Goal: Task Accomplishment & Management: Complete application form

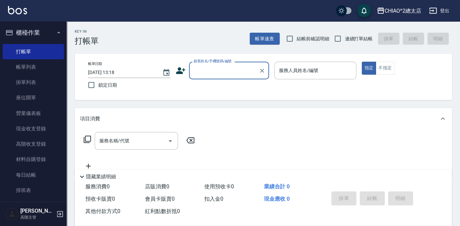
click at [205, 71] on input "顧客姓名/手機號碼/編號" at bounding box center [224, 71] width 64 height 12
click at [206, 88] on li "新客人 姓名未設定/[PERSON_NAME]/null" at bounding box center [229, 91] width 80 height 18
type input "新客人 姓名未設定/[PERSON_NAME]/null"
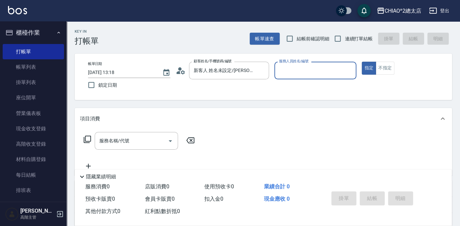
click at [290, 74] on input "服務人員姓名/編號" at bounding box center [315, 71] width 76 height 12
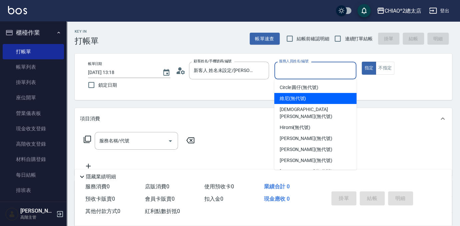
click at [292, 98] on span "維尼 (無代號)" at bounding box center [293, 98] width 27 height 7
type input "維尼(無代號)"
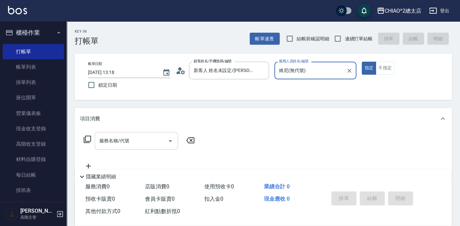
click at [158, 142] on input "服務名稱/代號" at bounding box center [131, 141] width 67 height 12
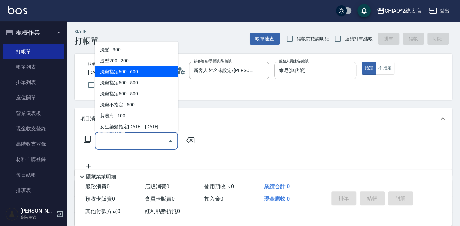
click at [132, 72] on span "洗剪指定600 - 600" at bounding box center [136, 71] width 83 height 11
type input "洗剪指定600(103107)"
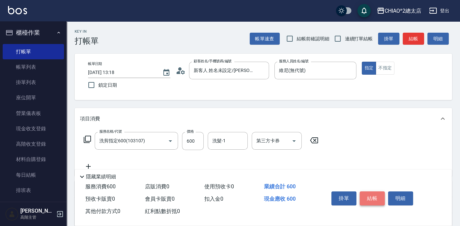
click at [370, 192] on button "結帳" at bounding box center [372, 198] width 25 height 14
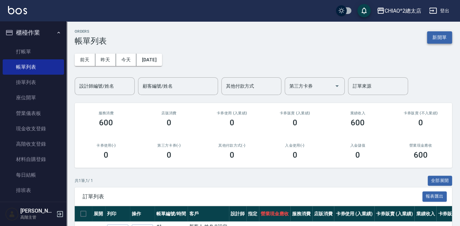
click at [436, 38] on button "新開單" at bounding box center [439, 37] width 25 height 12
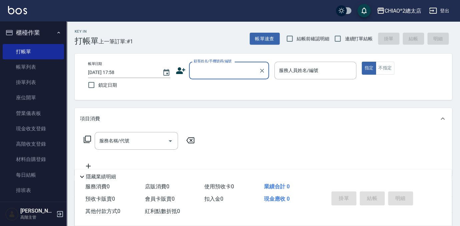
click at [239, 76] on input "顧客姓名/手機號碼/編號" at bounding box center [224, 71] width 64 height 12
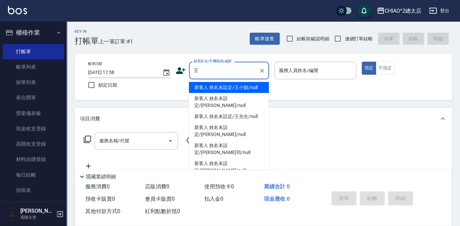
click at [240, 88] on li "新客人 姓名未設定/王小姐/null" at bounding box center [229, 87] width 80 height 11
type input "新客人 姓名未設定/王小姐/null"
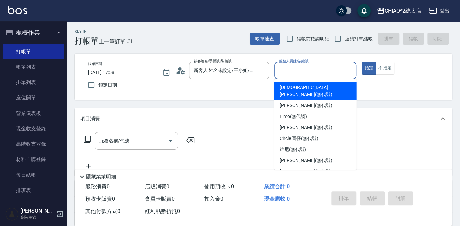
click at [303, 71] on input "服務人員姓名/編號" at bounding box center [315, 71] width 76 height 12
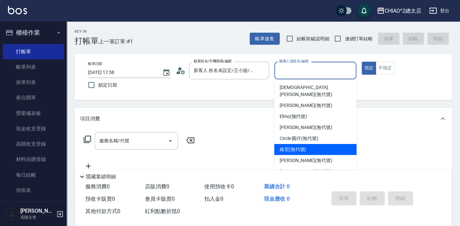
click at [290, 146] on span "維尼 (無代號)" at bounding box center [293, 149] width 27 height 7
type input "維尼(無代號)"
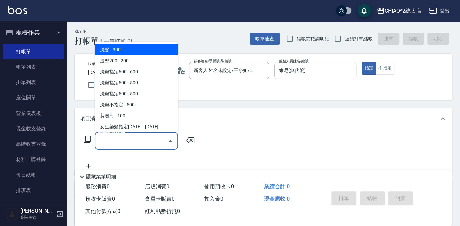
click at [158, 141] on input "服務名稱/代號" at bounding box center [131, 141] width 67 height 12
click at [134, 51] on span "洗髮 - 300" at bounding box center [136, 49] width 83 height 11
type input "洗髮(103103)"
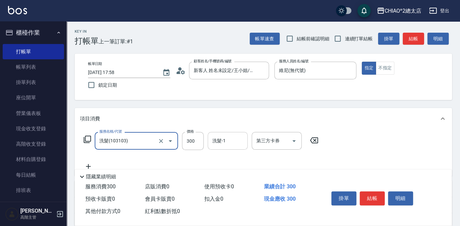
click at [231, 143] on input "洗髮-1" at bounding box center [228, 141] width 34 height 12
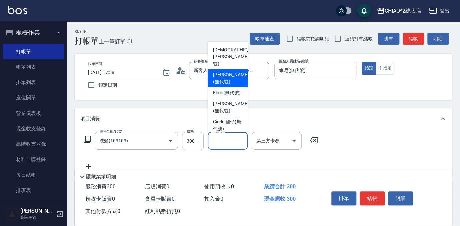
click at [229, 75] on span "[PERSON_NAME] (無代號)" at bounding box center [230, 78] width 35 height 14
type input "[PERSON_NAME](無代號)"
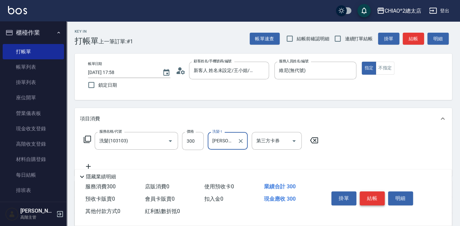
click at [370, 195] on button "結帳" at bounding box center [372, 198] width 25 height 14
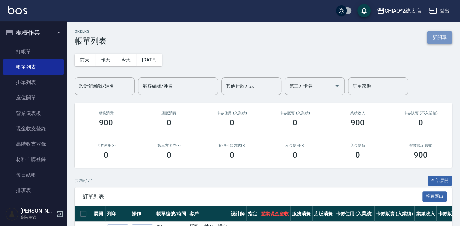
click at [432, 39] on button "新開單" at bounding box center [439, 37] width 25 height 12
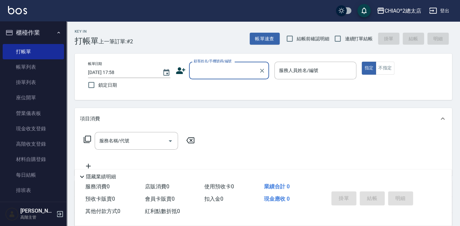
click at [228, 74] on input "顧客姓名/手機號碼/編號" at bounding box center [224, 71] width 64 height 12
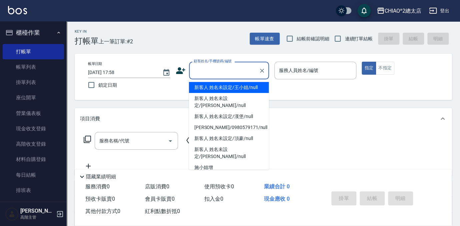
click at [232, 86] on li "新客人 姓名未設定/王小姐/null" at bounding box center [229, 87] width 80 height 11
type input "新客人 姓名未設定/王小姐/null"
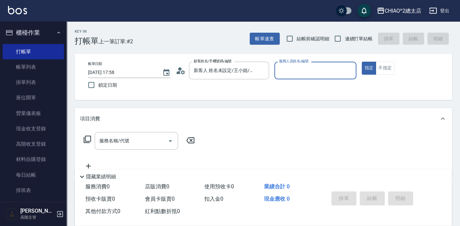
click at [293, 73] on input "服務人員姓名/編號" at bounding box center [315, 71] width 76 height 12
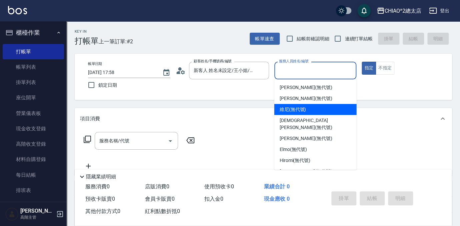
click at [284, 107] on span "維尼 (無代號)" at bounding box center [293, 109] width 27 height 7
type input "維尼(無代號)"
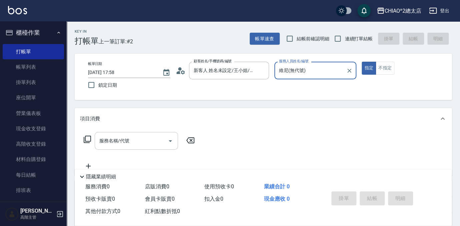
click at [146, 141] on input "服務名稱/代號" at bounding box center [131, 141] width 67 height 12
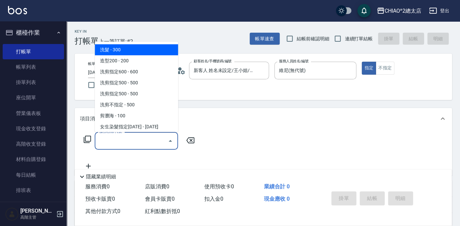
click at [136, 46] on span "洗髮 - 300" at bounding box center [136, 49] width 83 height 11
type input "洗髮(103103)"
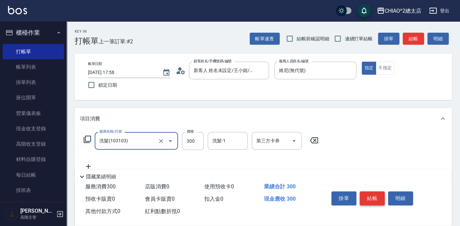
click at [371, 195] on button "結帳" at bounding box center [372, 198] width 25 height 14
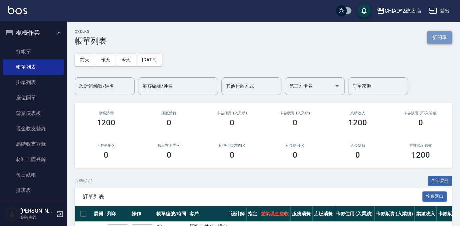
click at [440, 43] on button "新開單" at bounding box center [439, 37] width 25 height 12
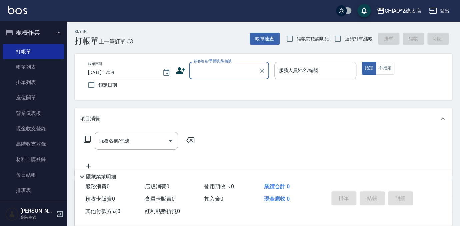
click at [244, 71] on input "顧客姓名/手機號碼/編號" at bounding box center [224, 71] width 64 height 12
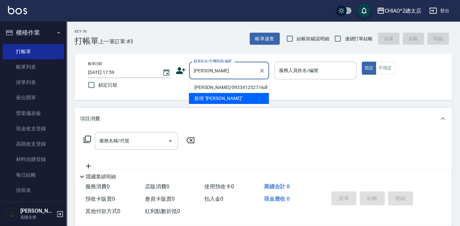
click at [226, 89] on li "[PERSON_NAME]/0933412527/null" at bounding box center [229, 87] width 80 height 11
type input "[PERSON_NAME]/0933412527/null"
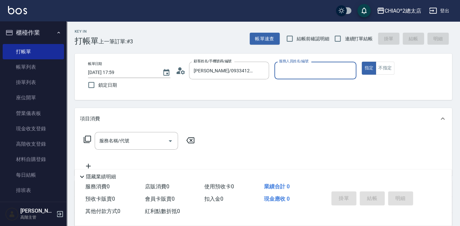
click at [296, 74] on input "服務人員姓名/編號" at bounding box center [315, 71] width 76 height 12
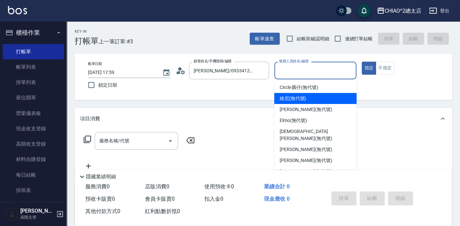
click at [292, 102] on div "維尼 (無代號)" at bounding box center [315, 98] width 82 height 11
click at [304, 75] on input "維尼(無代號)" at bounding box center [310, 71] width 66 height 12
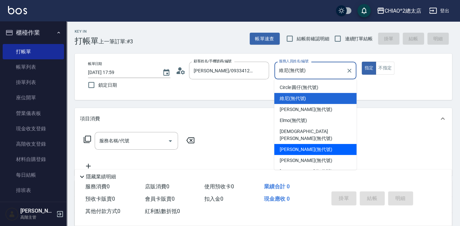
click at [304, 146] on span "[PERSON_NAME] (無代號)" at bounding box center [306, 149] width 53 height 7
type input "[PERSON_NAME](無代號)"
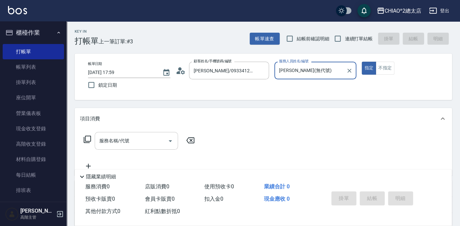
click at [147, 139] on input "服務名稱/代號" at bounding box center [131, 141] width 67 height 12
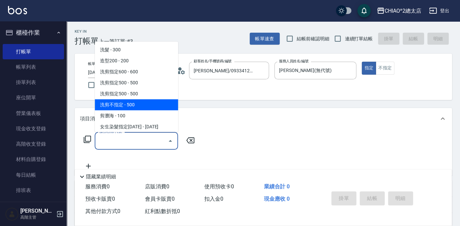
click at [124, 104] on span "洗剪不指定 - 500" at bounding box center [136, 104] width 83 height 11
type input "洗剪不指定(103110)"
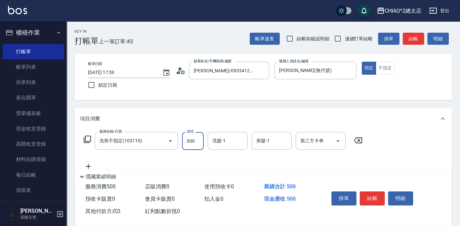
click at [195, 146] on input "500" at bounding box center [193, 141] width 22 height 18
type input "540"
click at [368, 199] on button "結帳" at bounding box center [372, 198] width 25 height 14
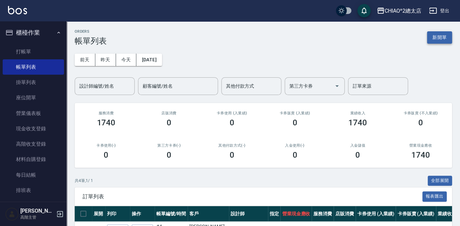
click at [449, 38] on button "新開單" at bounding box center [439, 37] width 25 height 12
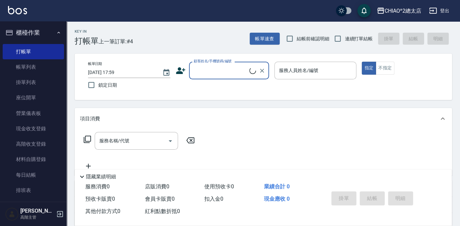
click at [225, 68] on input "顧客姓名/手機號碼/編號" at bounding box center [220, 71] width 57 height 12
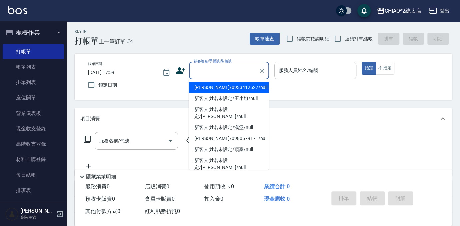
click at [229, 86] on li "[PERSON_NAME]/0933412527/null" at bounding box center [229, 87] width 80 height 11
type input "[PERSON_NAME]/0933412527/null"
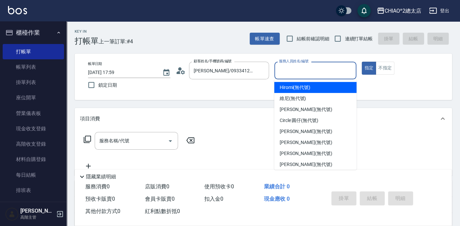
click at [300, 73] on input "服務人員姓名/編號" at bounding box center [315, 71] width 76 height 12
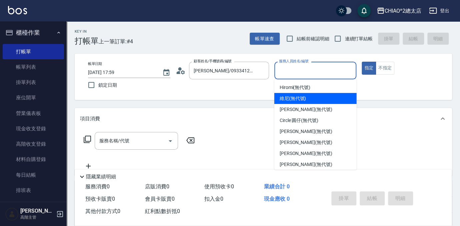
click at [297, 100] on span "維尼 (無代號)" at bounding box center [293, 98] width 27 height 7
type input "維尼(無代號)"
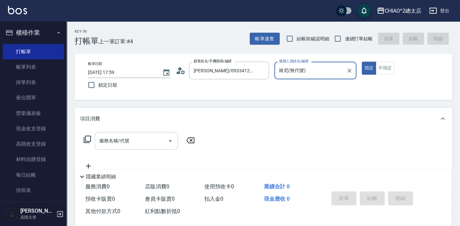
click at [153, 144] on input "服務名稱/代號" at bounding box center [131, 141] width 67 height 12
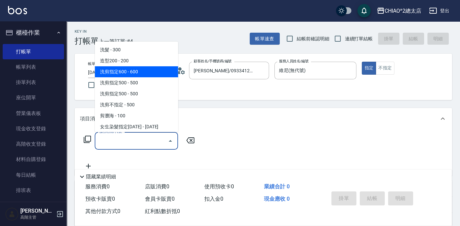
click at [142, 67] on span "洗剪指定600 - 600" at bounding box center [136, 71] width 83 height 11
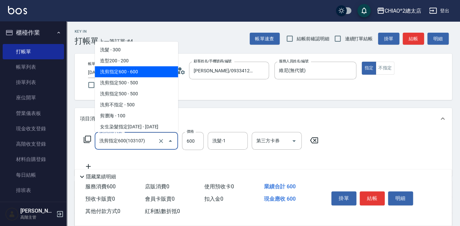
click at [154, 146] on input "洗剪指定600(103107)" at bounding box center [127, 141] width 59 height 12
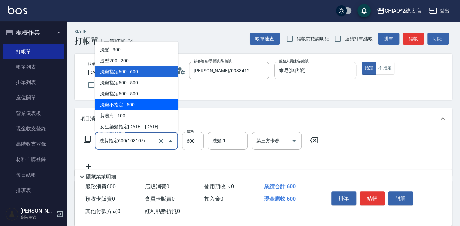
click at [128, 104] on span "洗剪不指定 - 500" at bounding box center [136, 104] width 83 height 11
type input "洗剪不指定(103110)"
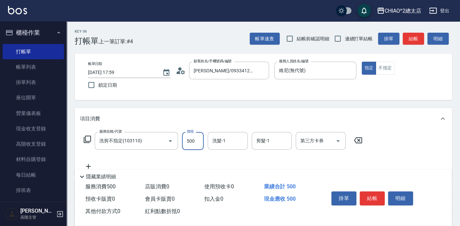
click at [194, 145] on input "500" at bounding box center [193, 141] width 22 height 18
type input "400"
click at [376, 195] on button "結帳" at bounding box center [372, 198] width 25 height 14
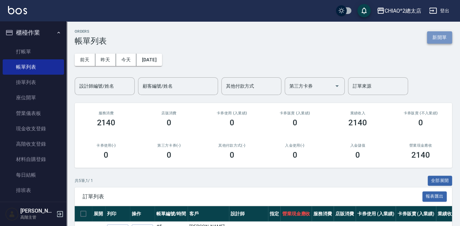
click at [442, 36] on button "新開單" at bounding box center [439, 37] width 25 height 12
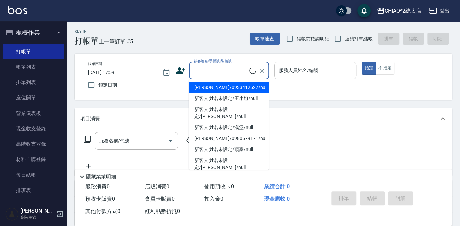
click at [203, 70] on input "顧客姓名/手機號碼/編號" at bounding box center [220, 71] width 57 height 12
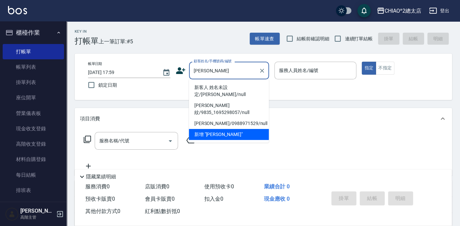
drag, startPoint x: 220, startPoint y: 91, endPoint x: 227, endPoint y: 87, distance: 7.3
click at [227, 87] on li "新客人 姓名未設定/[PERSON_NAME]/null" at bounding box center [229, 91] width 80 height 18
type input "新客人 姓名未設定/[PERSON_NAME]/null"
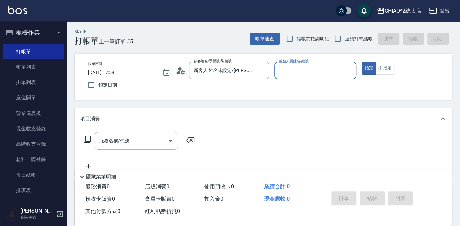
click at [227, 87] on div "帳單日期 [DATE] 17:59 鎖定日期 顧客姓名/手機號碼/編號 新客人 姓名未設定/[PERSON_NAME]紋/null 顧客姓名/手機號碼/編號 …" at bounding box center [264, 77] width 362 height 30
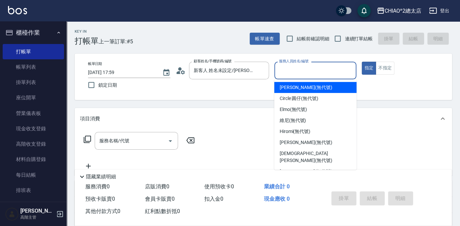
click at [302, 76] on input "服務人員姓名/編號" at bounding box center [315, 71] width 76 height 12
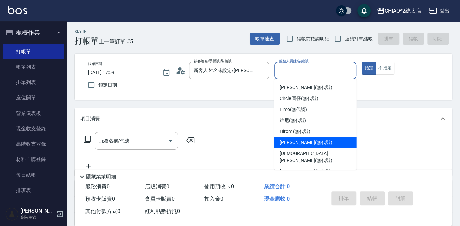
click at [302, 147] on div "[PERSON_NAME] (無代號)" at bounding box center [315, 142] width 82 height 11
type input "[PERSON_NAME](無代號)"
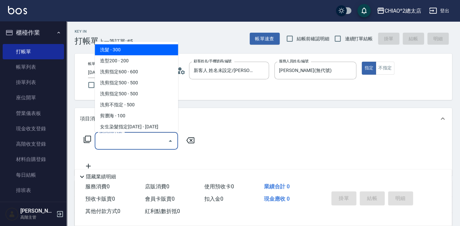
click at [150, 143] on input "服務名稱/代號" at bounding box center [131, 141] width 67 height 12
click at [138, 48] on span "洗髮 - 300" at bounding box center [136, 49] width 83 height 11
type input "洗髮(103103)"
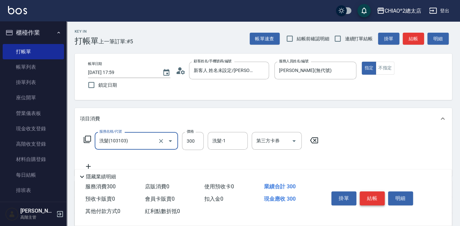
click at [369, 198] on button "結帳" at bounding box center [372, 198] width 25 height 14
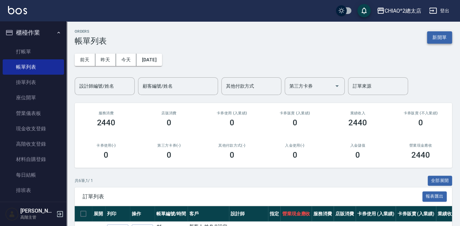
click at [429, 38] on button "新開單" at bounding box center [439, 37] width 25 height 12
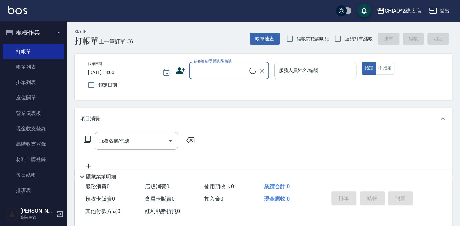
click at [207, 74] on input "顧客姓名/手機號碼/編號" at bounding box center [220, 71] width 57 height 12
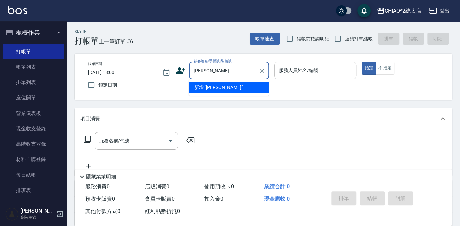
click at [220, 87] on li "新增 "[PERSON_NAME]"" at bounding box center [229, 87] width 80 height 11
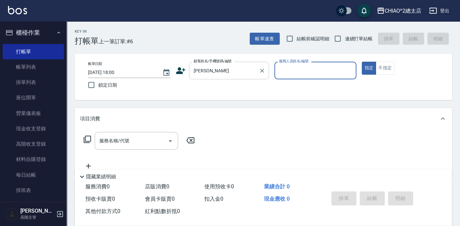
click at [241, 70] on input "[PERSON_NAME]" at bounding box center [224, 71] width 64 height 12
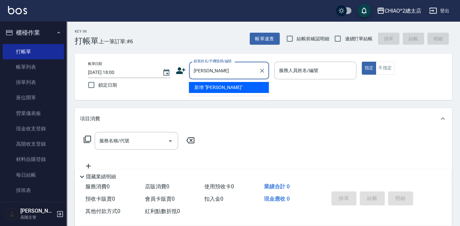
click at [235, 85] on li "新增 "[PERSON_NAME]"" at bounding box center [229, 87] width 80 height 11
type input "[PERSON_NAME]"
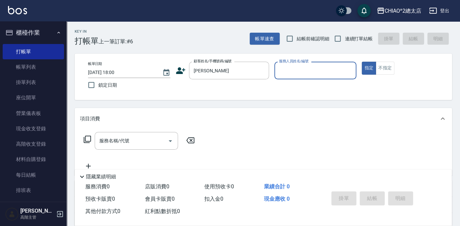
click at [291, 68] on input "服務人員姓名/編號" at bounding box center [315, 71] width 76 height 12
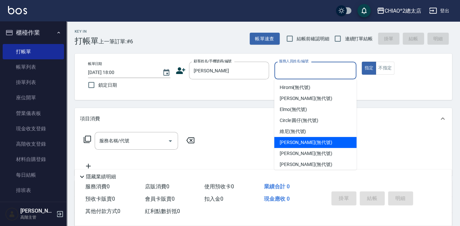
click at [290, 144] on span "[PERSON_NAME] (無代號)" at bounding box center [306, 142] width 53 height 7
type input "[PERSON_NAME](無代號)"
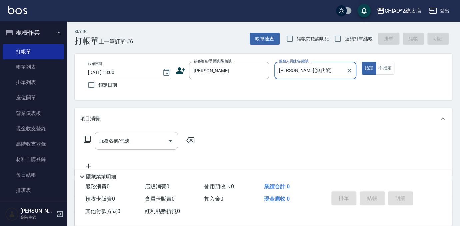
click at [149, 142] on input "服務名稱/代號" at bounding box center [131, 141] width 67 height 12
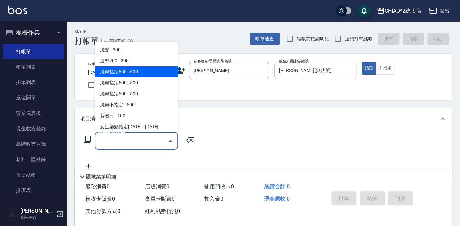
click at [142, 71] on span "洗剪指定600 - 600" at bounding box center [136, 71] width 83 height 11
type input "洗剪指定600(103107)"
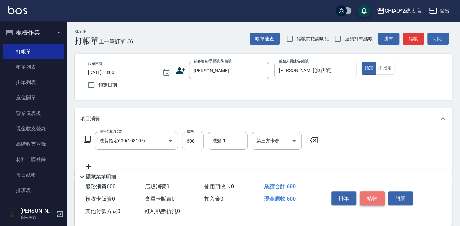
click at [370, 197] on button "結帳" at bounding box center [372, 198] width 25 height 14
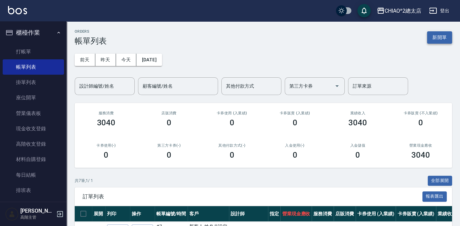
click at [433, 37] on button "新開單" at bounding box center [439, 37] width 25 height 12
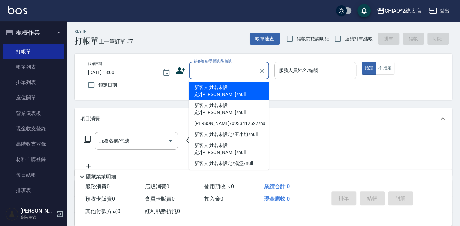
click at [231, 70] on input "顧客姓名/手機號碼/編號" at bounding box center [224, 71] width 64 height 12
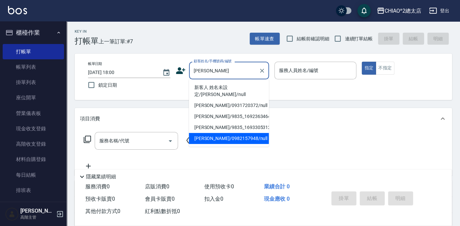
type input "[PERSON_NAME]"
click at [171, 40] on div "Key In 打帳單 上一筆訂單:#7 帳單速查 結帳前確認明細 連續打單結帳 掛單 結帳 明細" at bounding box center [260, 33] width 386 height 24
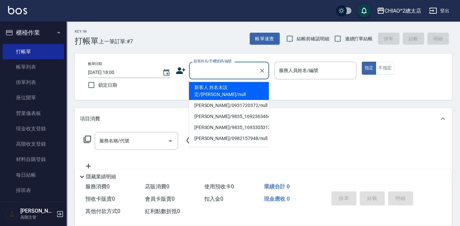
click at [209, 73] on input "顧客姓名/手機號碼/編號" at bounding box center [224, 71] width 64 height 12
click at [227, 91] on li "新客人 姓名未設定/[PERSON_NAME]/null" at bounding box center [229, 91] width 80 height 18
type input "新客人 姓名未設定/[PERSON_NAME]/null"
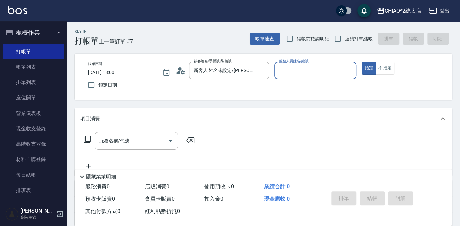
click at [287, 69] on input "服務人員姓名/編號" at bounding box center [315, 71] width 76 height 12
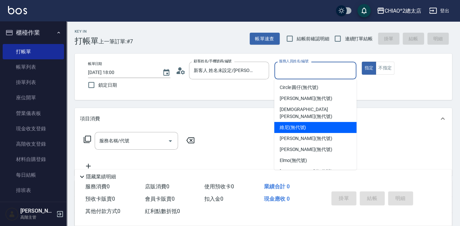
click at [283, 124] on span "維尼 (無代號)" at bounding box center [293, 127] width 27 height 7
type input "維尼(無代號)"
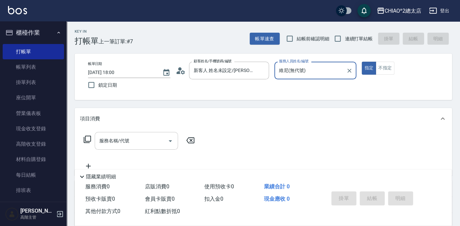
click at [161, 144] on input "服務名稱/代號" at bounding box center [131, 141] width 67 height 12
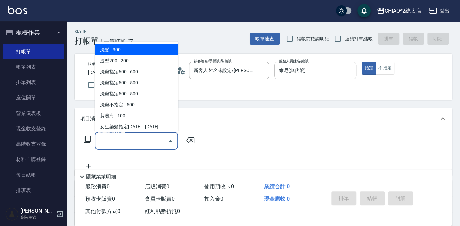
click at [129, 48] on span "洗髮 - 300" at bounding box center [136, 49] width 83 height 11
type input "洗髮(103103)"
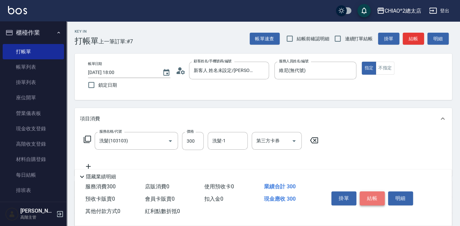
click at [374, 196] on button "結帳" at bounding box center [372, 198] width 25 height 14
